Goal: Task Accomplishment & Management: Manage account settings

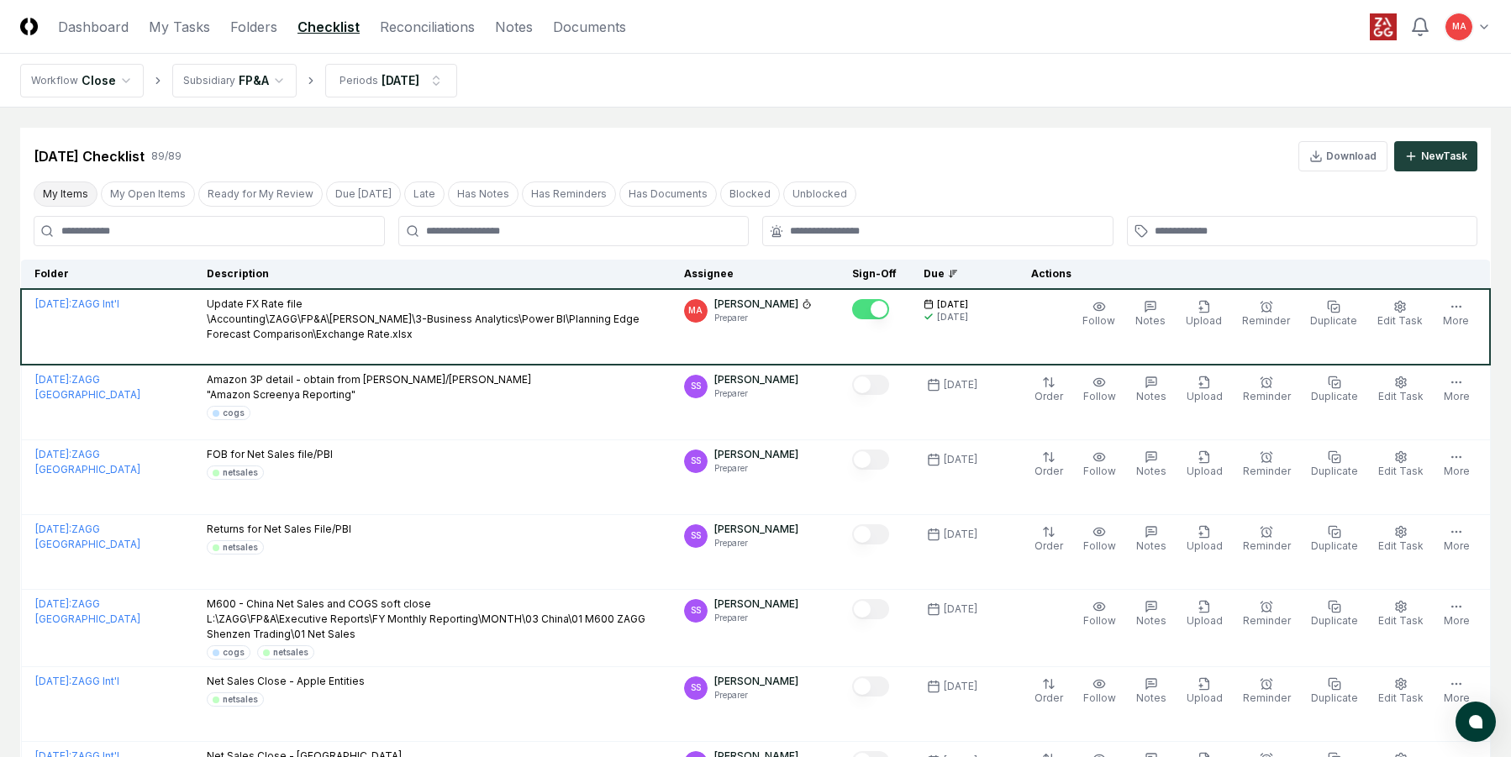
click at [81, 197] on button "My Items" at bounding box center [66, 194] width 64 height 25
